Goal: Information Seeking & Learning: Learn about a topic

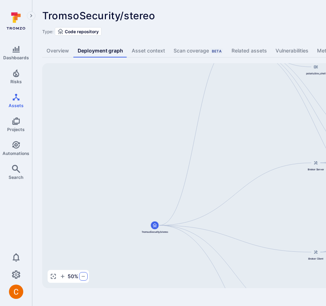
click at [83, 278] on icon "button" at bounding box center [83, 277] width 6 height 6
click at [262, 18] on div "TromsoSecurity/stereo ... Show more" at bounding box center [222, 15] width 360 height 11
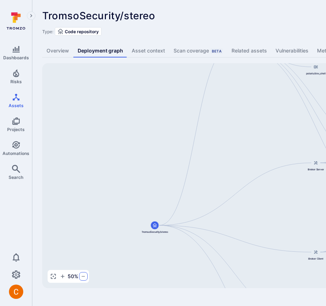
click at [83, 277] on icon "button" at bounding box center [83, 277] width 6 height 6
click at [56, 277] on button "button" at bounding box center [53, 276] width 9 height 9
click at [53, 276] on icon "button" at bounding box center [53, 277] width 6 height 6
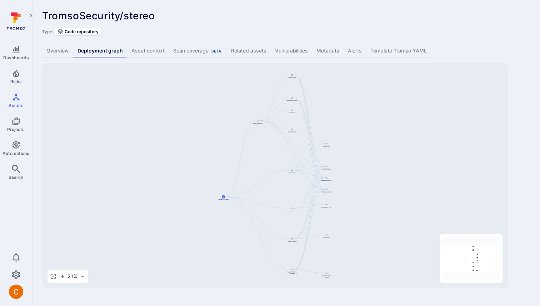
click at [325, 21] on div "TromsoSecurity/stereo ... Show more" at bounding box center [235, 15] width 386 height 11
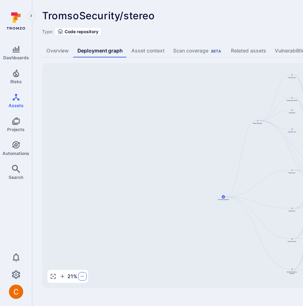
click at [80, 277] on icon "button" at bounding box center [83, 277] width 6 height 6
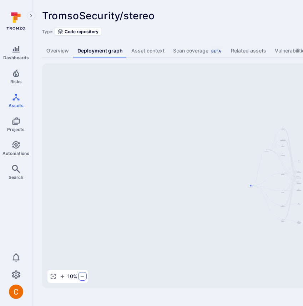
click at [80, 277] on icon "button" at bounding box center [83, 277] width 6 height 6
click at [53, 276] on circle "button" at bounding box center [53, 276] width 1 height 1
click at [17, 101] on icon "Assets" at bounding box center [16, 97] width 9 height 9
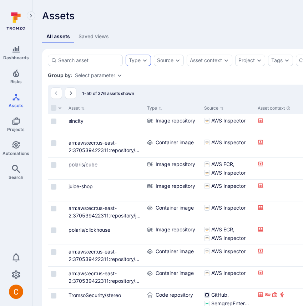
click at [146, 59] on icon "Expand dropdown" at bounding box center [145, 61] width 6 height 6
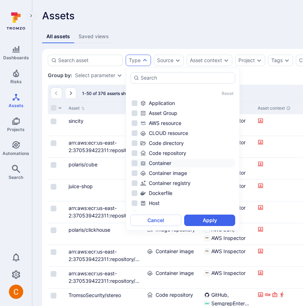
click at [164, 163] on div "Container" at bounding box center [187, 163] width 94 height 7
click at [218, 220] on button "Apply" at bounding box center [209, 220] width 51 height 11
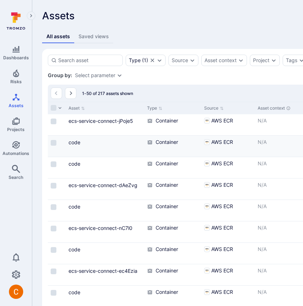
click at [110, 123] on link "ecs-service-connect-jPoje5" at bounding box center [101, 121] width 65 height 6
click at [76, 140] on link "code" at bounding box center [75, 142] width 12 height 6
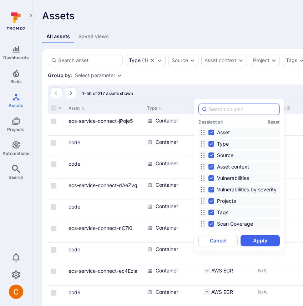
click at [237, 108] on input at bounding box center [243, 109] width 68 height 7
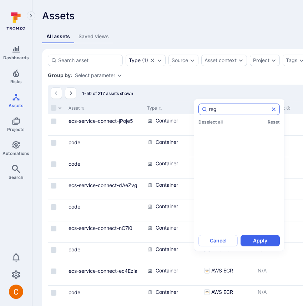
type input "regi"
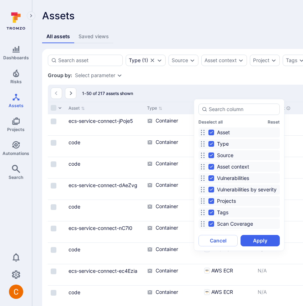
click at [209, 84] on div at bounding box center [151, 153] width 303 height 306
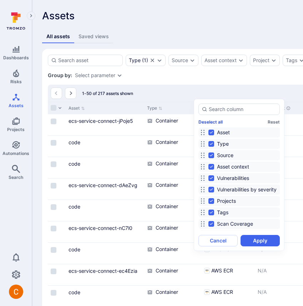
click at [214, 123] on button "Deselect all" at bounding box center [211, 121] width 24 height 5
checkbox input "false"
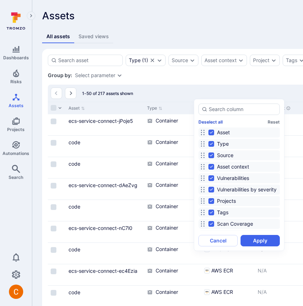
checkbox input "false"
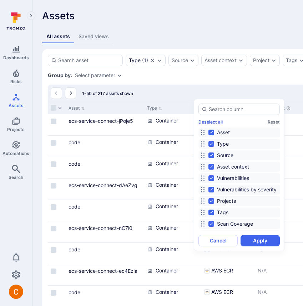
checkbox input "false"
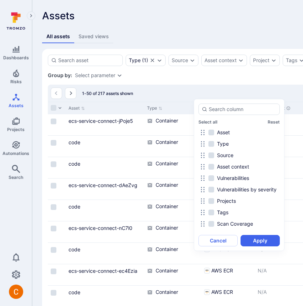
click at [207, 133] on div "Asset" at bounding box center [240, 133] width 82 height 10
click at [211, 132] on input "Asset" at bounding box center [212, 133] width 6 height 6
checkbox input "true"
click at [263, 238] on button "Apply" at bounding box center [260, 240] width 39 height 11
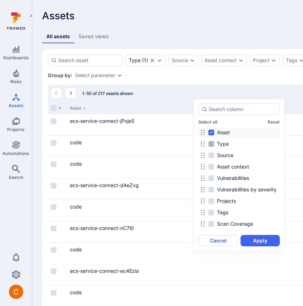
click at [226, 142] on span "Type" at bounding box center [223, 143] width 12 height 7
click at [214, 142] on input "Type" at bounding box center [212, 144] width 6 height 6
checkbox input "true"
click at [257, 238] on button "Apply" at bounding box center [260, 240] width 39 height 11
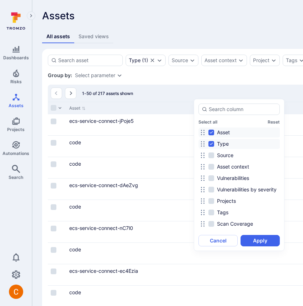
click at [198, 79] on div at bounding box center [151, 153] width 303 height 306
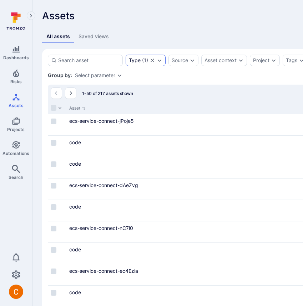
click at [151, 61] on icon "Clear selection" at bounding box center [153, 61] width 4 height 4
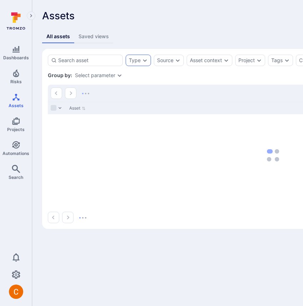
click at [140, 59] on div "Type" at bounding box center [135, 61] width 12 height 6
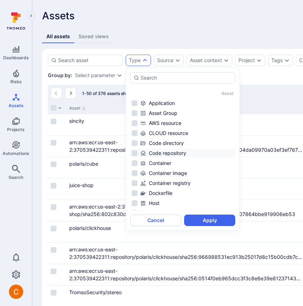
click at [191, 152] on div "Code repository" at bounding box center [187, 153] width 94 height 7
click at [228, 219] on button "Apply" at bounding box center [209, 220] width 51 height 11
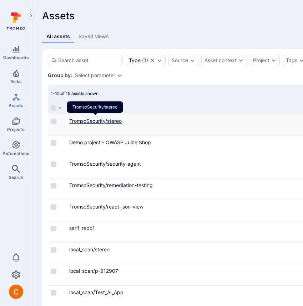
click at [106, 120] on link "TromsoSecurity/stereo" at bounding box center [95, 121] width 53 height 6
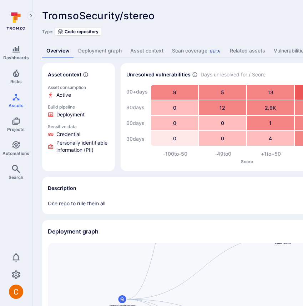
click at [134, 51] on link "Asset context" at bounding box center [147, 50] width 42 height 13
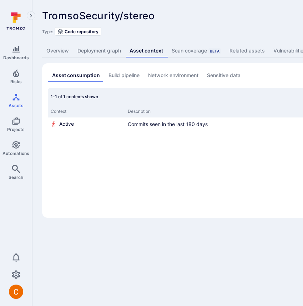
click at [246, 58] on div "TromsoSecurity/stereo ... Show more Type: Code repository Overview Deployment g…" at bounding box center [273, 114] width 483 height 228
click at [246, 52] on link "Related assets" at bounding box center [248, 50] width 44 height 13
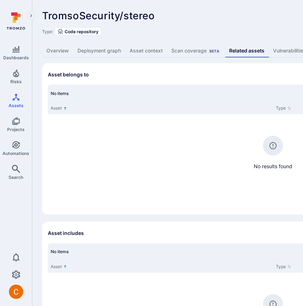
scroll to position [77, 0]
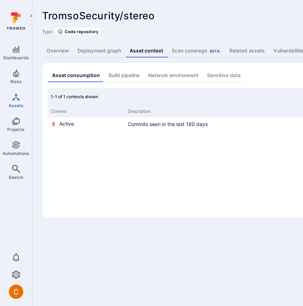
click at [70, 50] on link "Overview" at bounding box center [57, 50] width 31 height 13
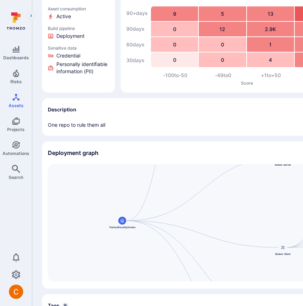
scroll to position [138, 0]
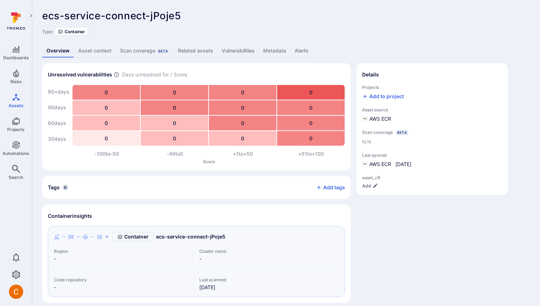
scroll to position [56, 0]
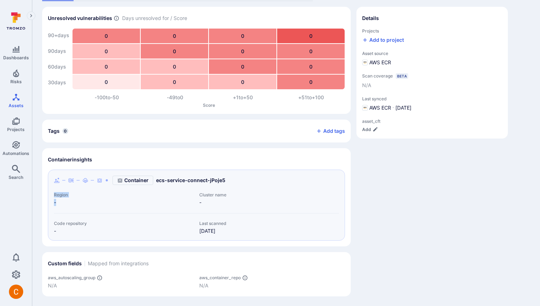
drag, startPoint x: 54, startPoint y: 196, endPoint x: 80, endPoint y: 207, distance: 28.0
click at [79, 207] on div "Container ecs-service-connect-jPoje5 Region - Cluster name - Code repository - …" at bounding box center [196, 205] width 285 height 59
click at [80, 207] on div "Container ecs-service-connect-jPoje5 Region - Cluster name - Code repository - …" at bounding box center [196, 205] width 285 height 59
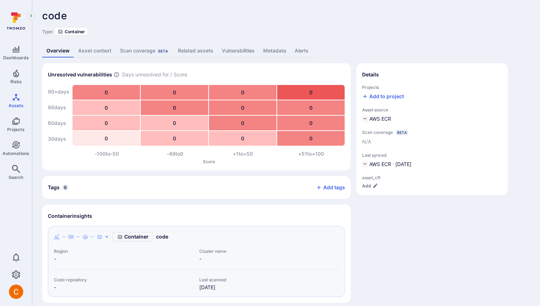
scroll to position [56, 0]
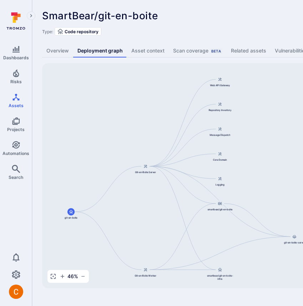
drag, startPoint x: 235, startPoint y: 103, endPoint x: 143, endPoint y: 106, distance: 92.2
click at [143, 106] on div "git-en-boite-server smartbear/git-en-boite Git-en-Boite Server git-en-boite Git…" at bounding box center [275, 175] width 466 height 225
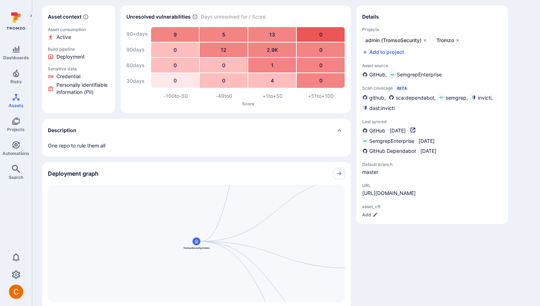
scroll to position [124, 0]
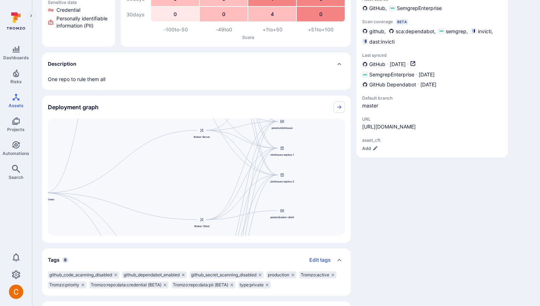
drag, startPoint x: 253, startPoint y: 145, endPoint x: 90, endPoint y: 164, distance: 164.4
click at [90, 164] on div "Django Application TromsoSecurity/stereo Broker Server Broker Client Cube.js An…" at bounding box center [196, 177] width 297 height 117
click at [341, 105] on icon "Collapse" at bounding box center [340, 107] width 6 height 6
